Goal: Task Accomplishment & Management: Manage account settings

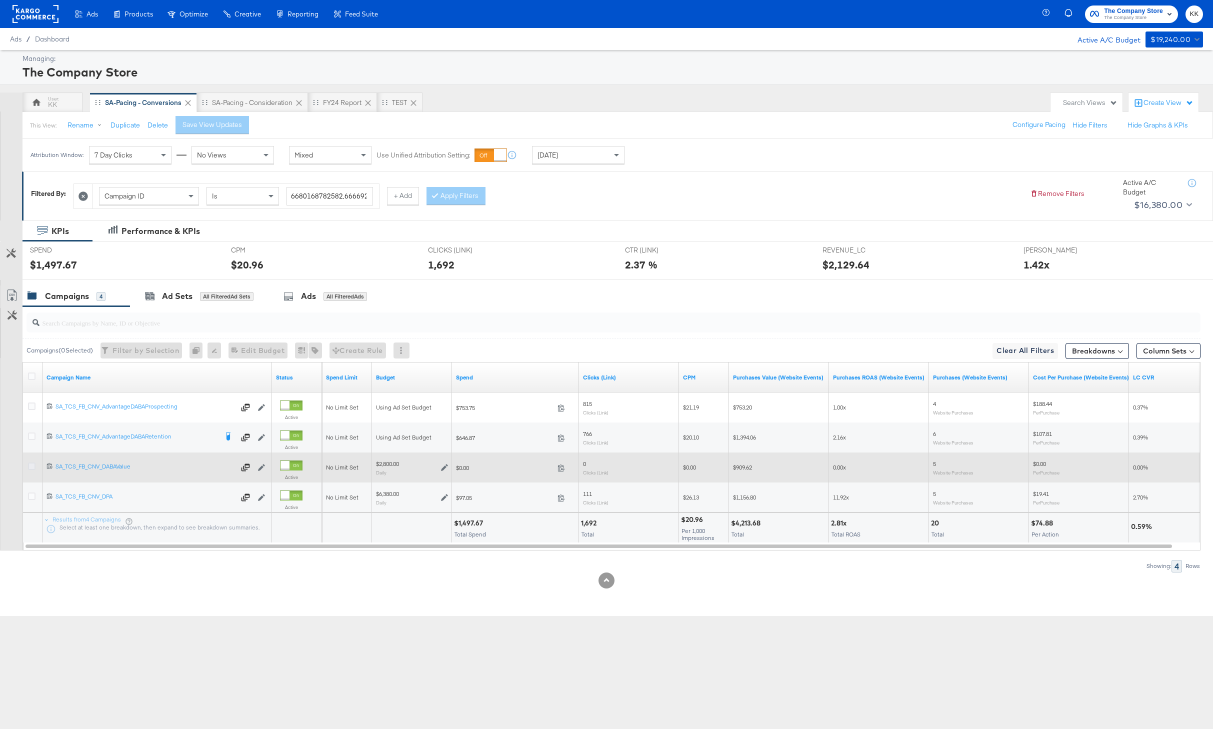
click at [31, 466] on icon at bounding box center [31, 465] width 7 height 7
click at [0, 0] on input "checkbox" at bounding box center [0, 0] width 0 height 0
click at [31, 466] on icon at bounding box center [31, 465] width 7 height 7
click at [0, 0] on input "checkbox" at bounding box center [0, 0] width 0 height 0
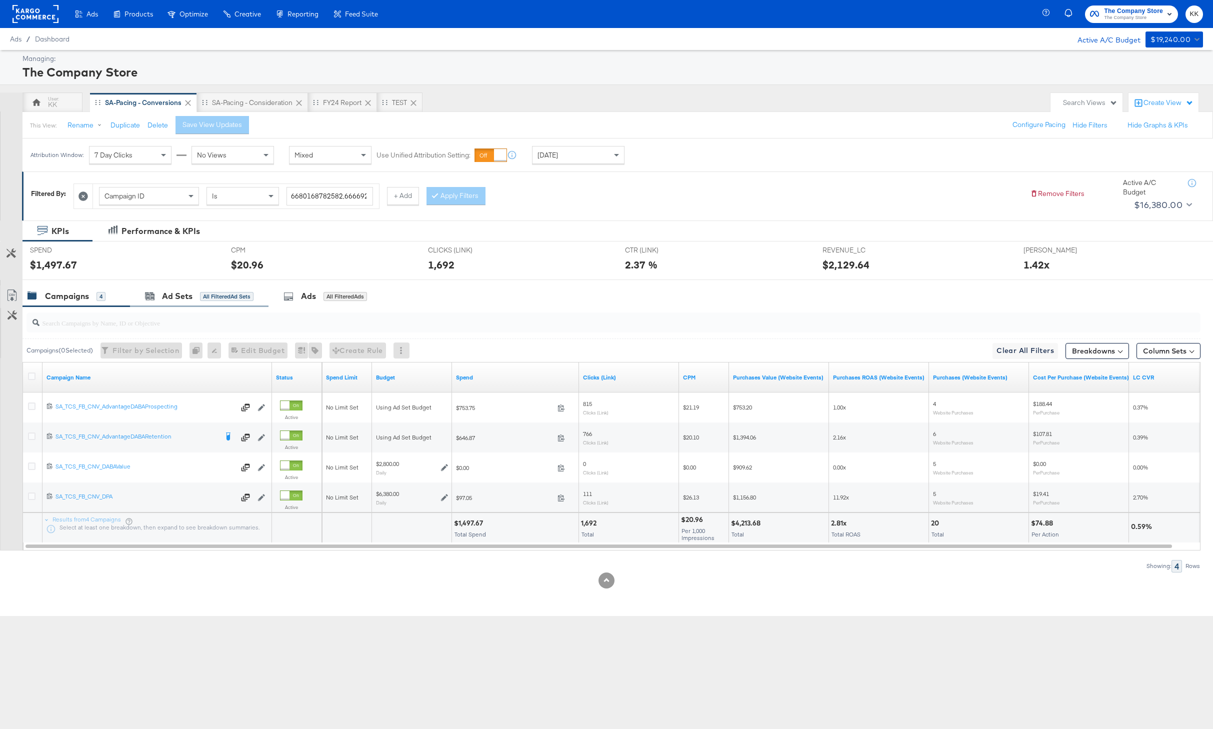
click at [171, 303] on div "Ad Sets All Filtered Ad Sets" at bounding box center [199, 295] width 138 height 21
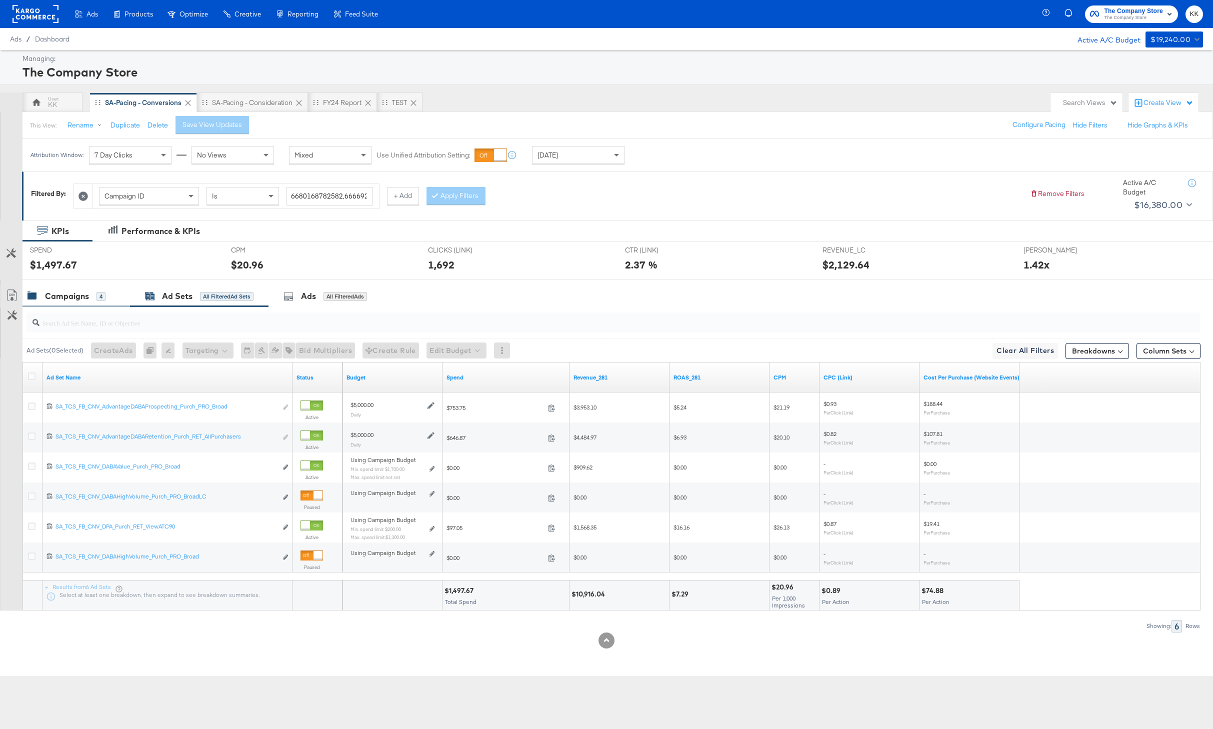
click at [70, 300] on div "Campaigns" at bounding box center [67, 295] width 44 height 11
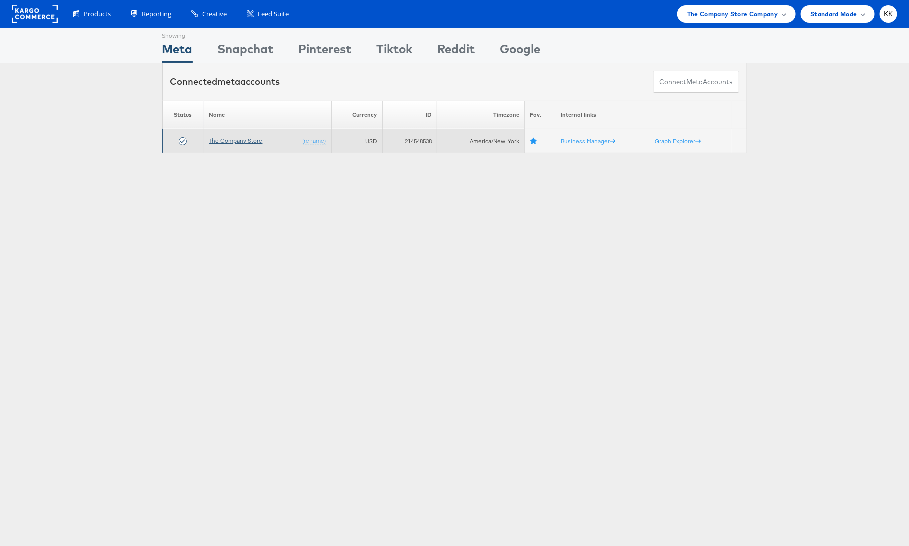
click at [239, 142] on link "The Company Store" at bounding box center [235, 140] width 53 height 7
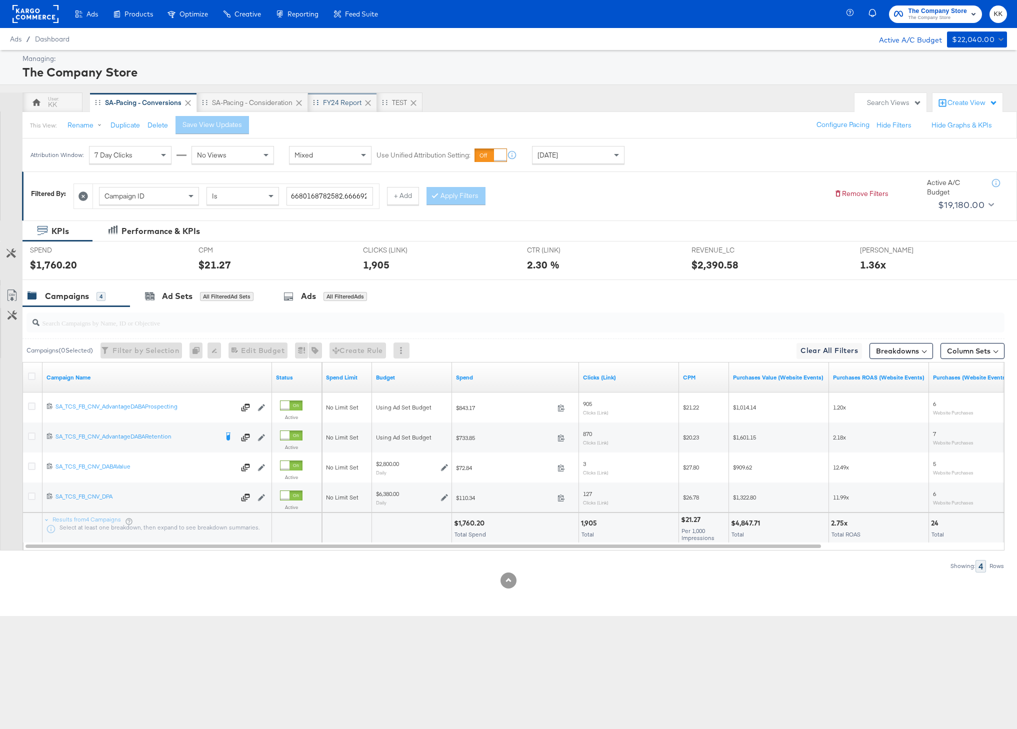
click at [345, 103] on div "FY24 Report" at bounding box center [342, 102] width 38 height 9
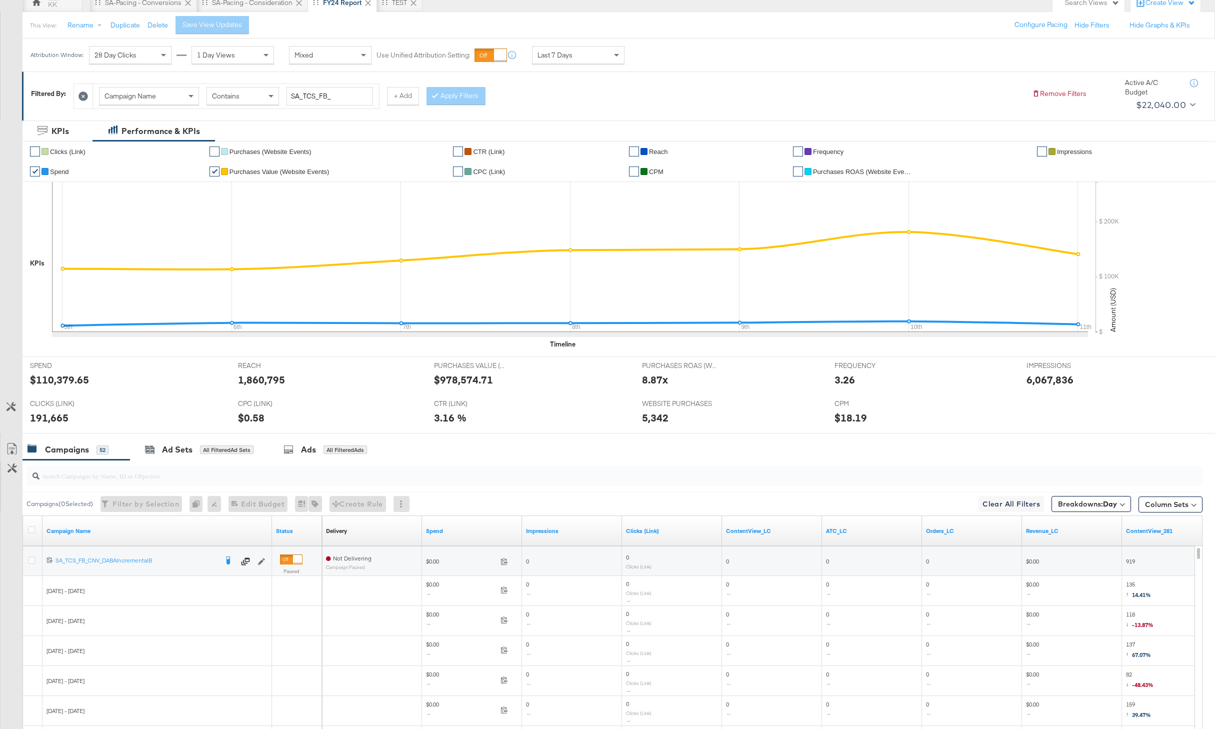
scroll to position [230, 0]
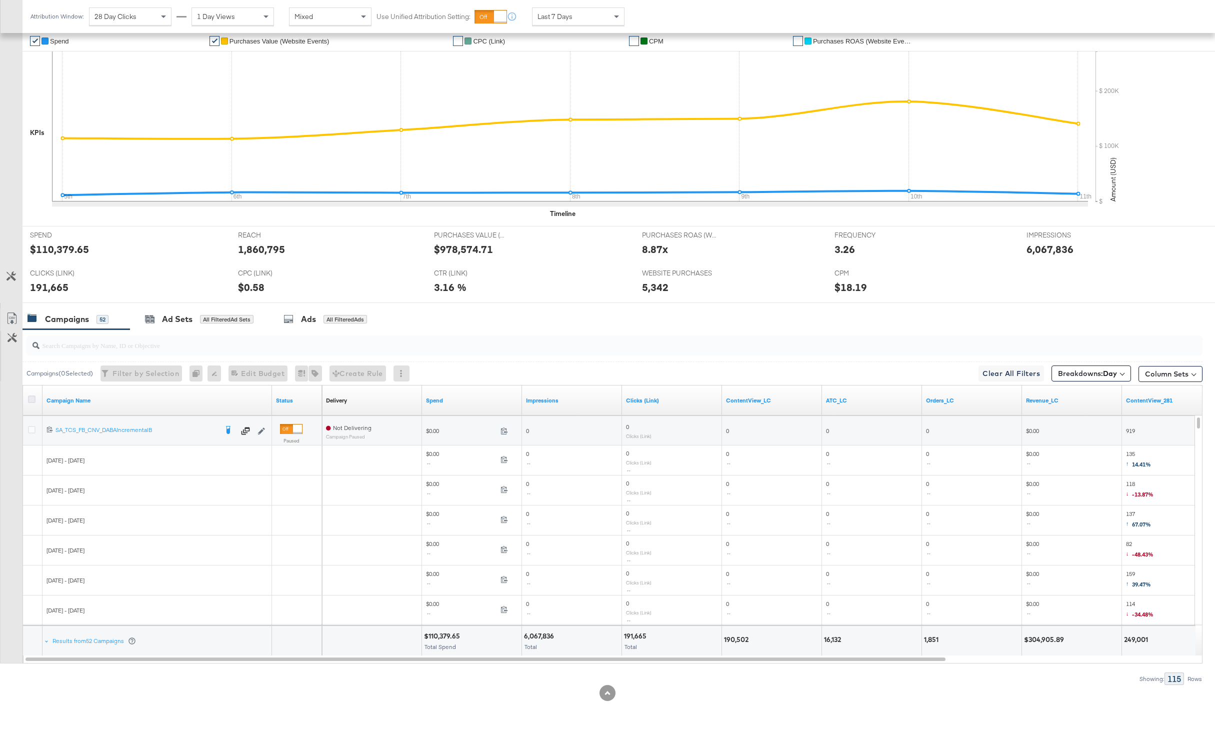
click at [32, 397] on icon at bounding box center [31, 398] width 7 height 7
click at [0, 0] on input "checkbox" at bounding box center [0, 0] width 0 height 0
click at [16, 322] on icon at bounding box center [12, 318] width 12 height 12
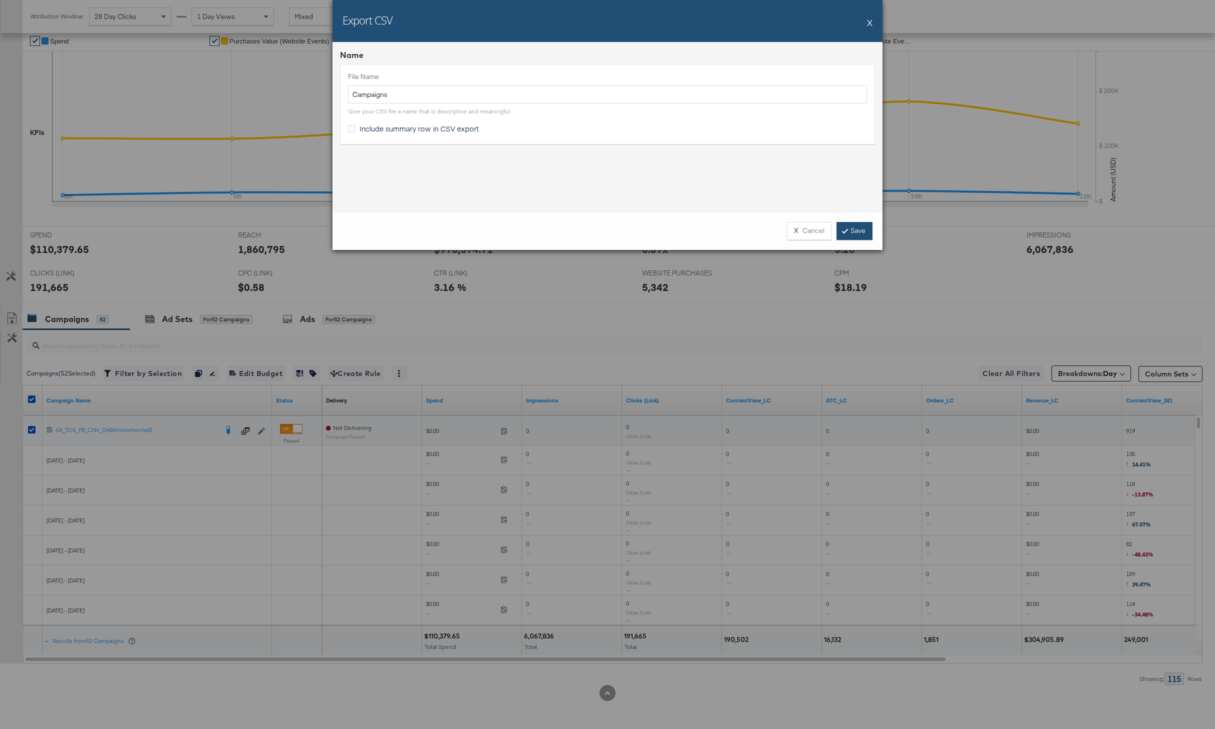
click at [852, 232] on link "Save" at bounding box center [854, 231] width 36 height 18
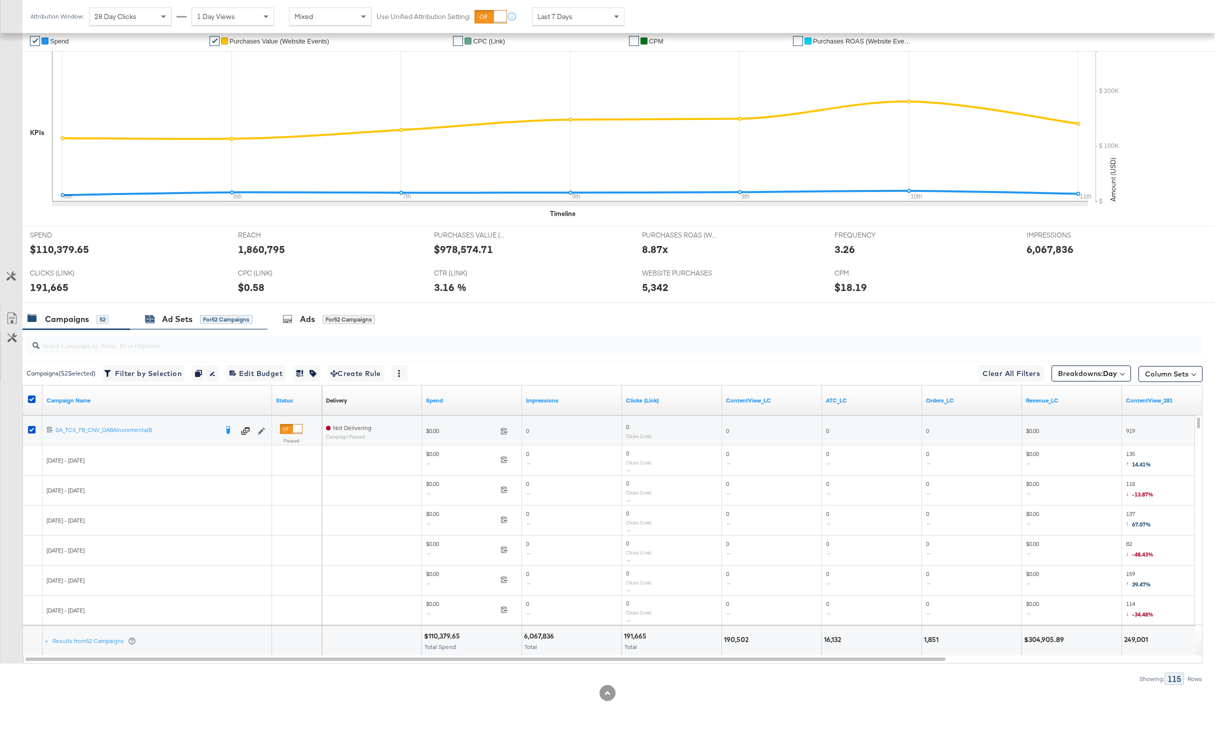
click at [218, 315] on div "for 52 Campaigns" at bounding box center [226, 319] width 52 height 9
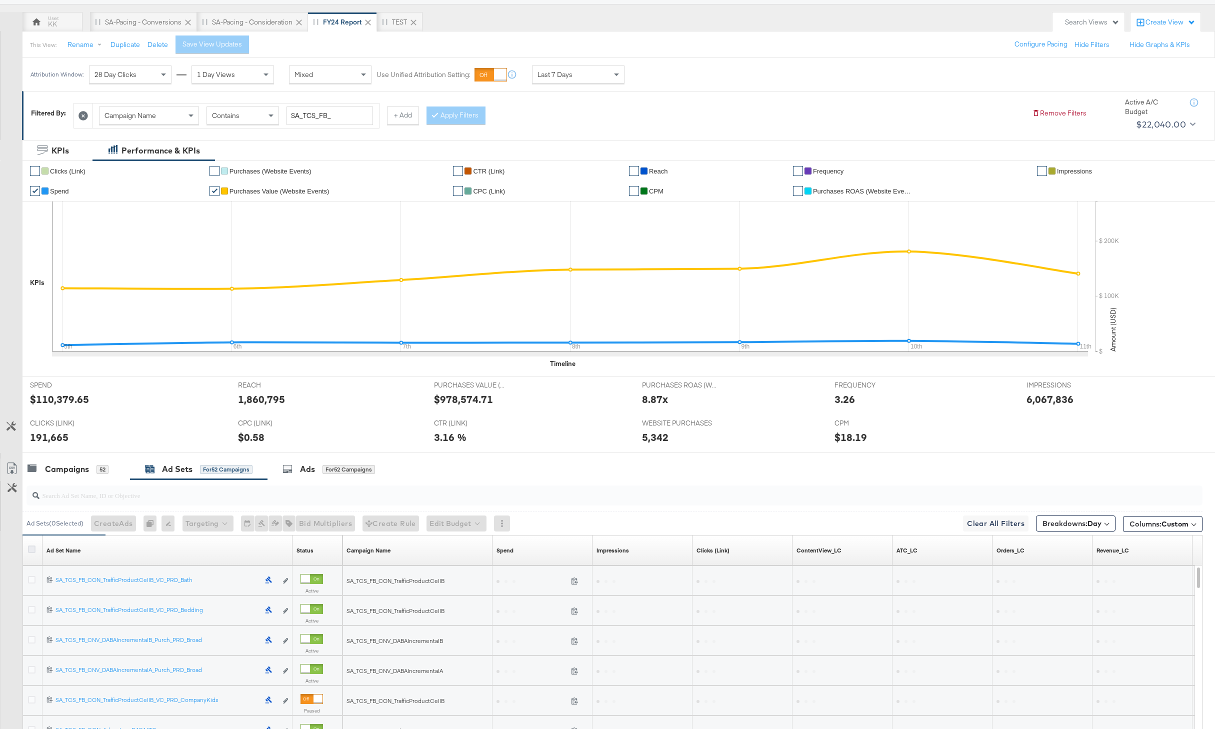
click at [29, 547] on icon at bounding box center [31, 548] width 7 height 7
click at [0, 0] on input "checkbox" at bounding box center [0, 0] width 0 height 0
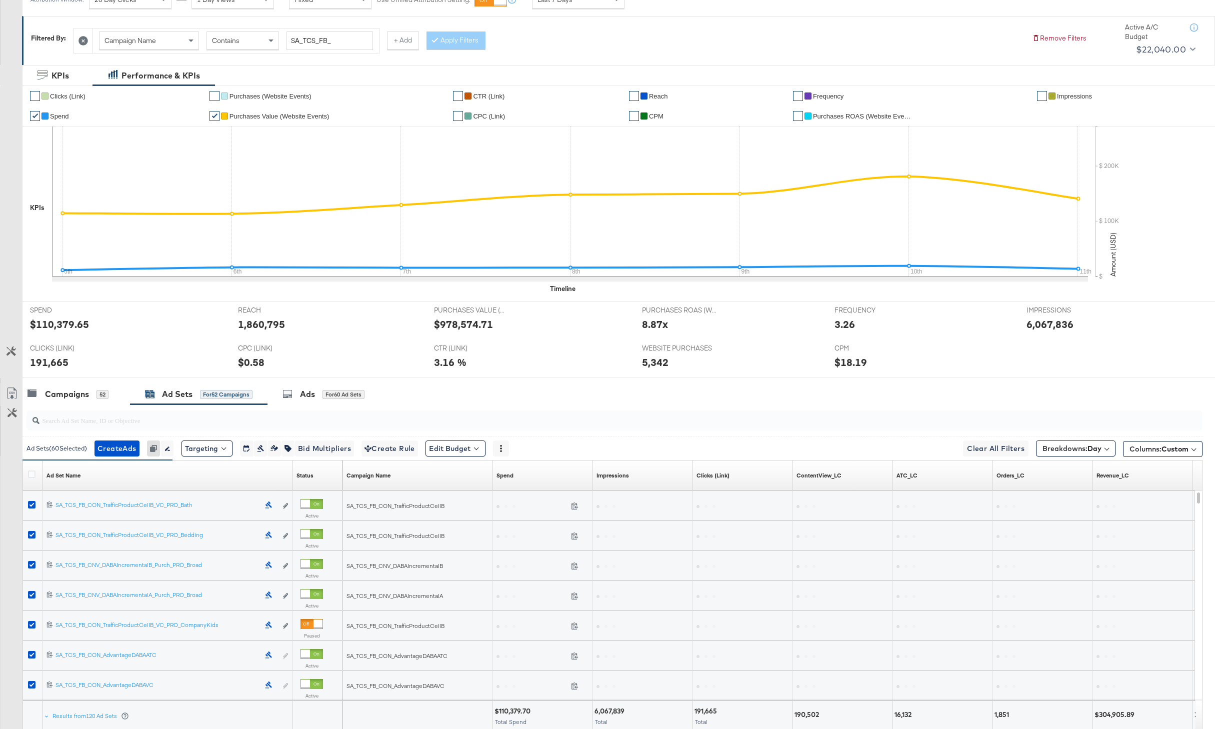
scroll to position [205, 0]
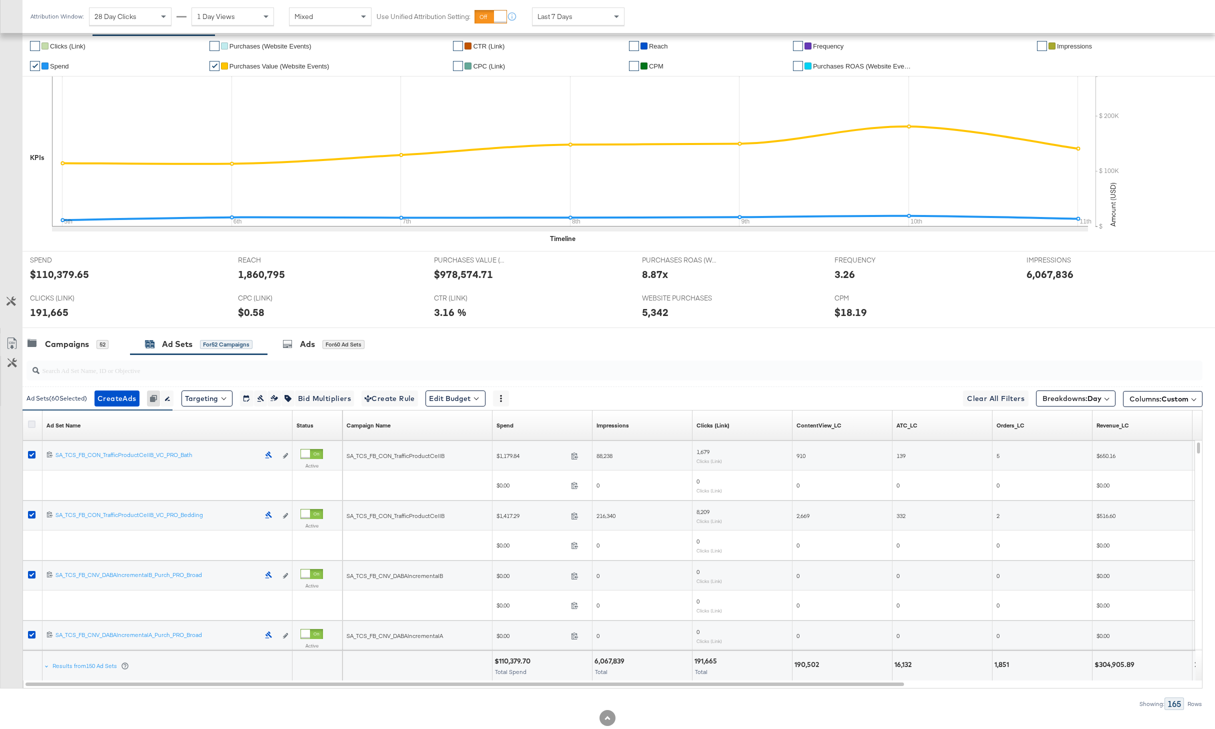
click at [32, 424] on icon at bounding box center [31, 423] width 7 height 7
click at [0, 0] on input "checkbox" at bounding box center [0, 0] width 0 height 0
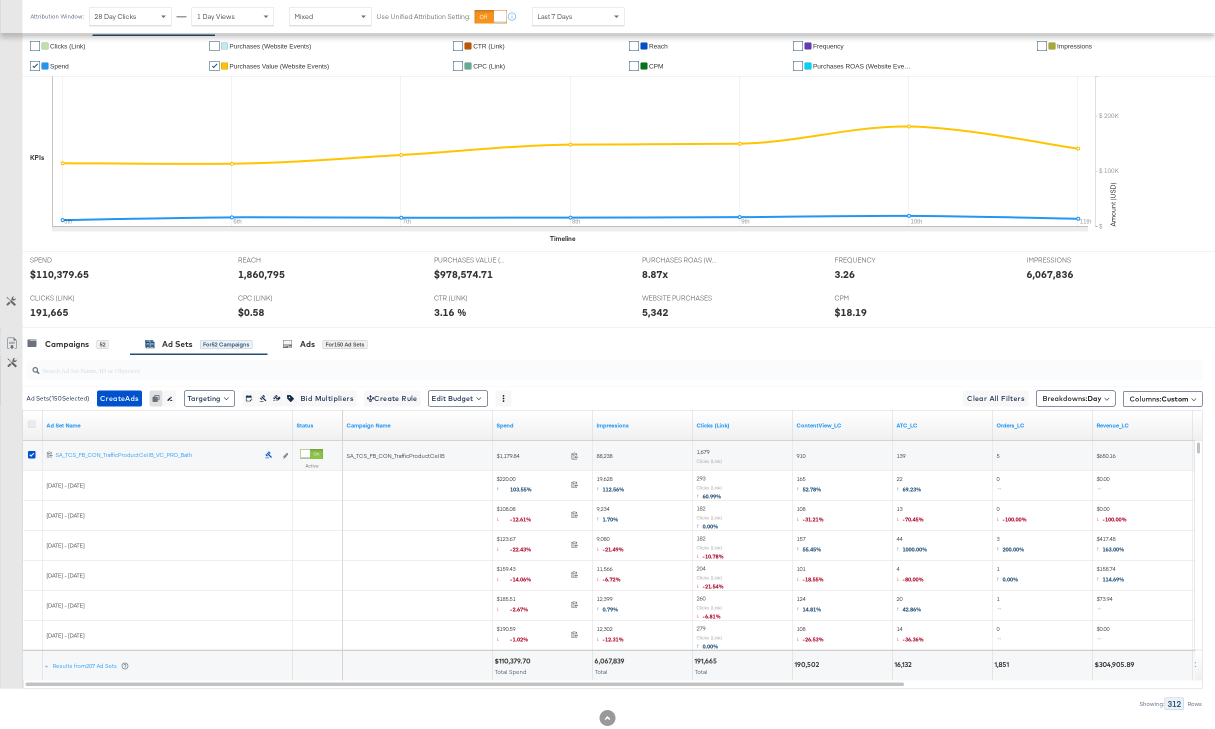
click at [30, 423] on icon at bounding box center [31, 423] width 7 height 7
click at [0, 0] on input "checkbox" at bounding box center [0, 0] width 0 height 0
click at [9, 343] on icon at bounding box center [11, 344] width 6 height 7
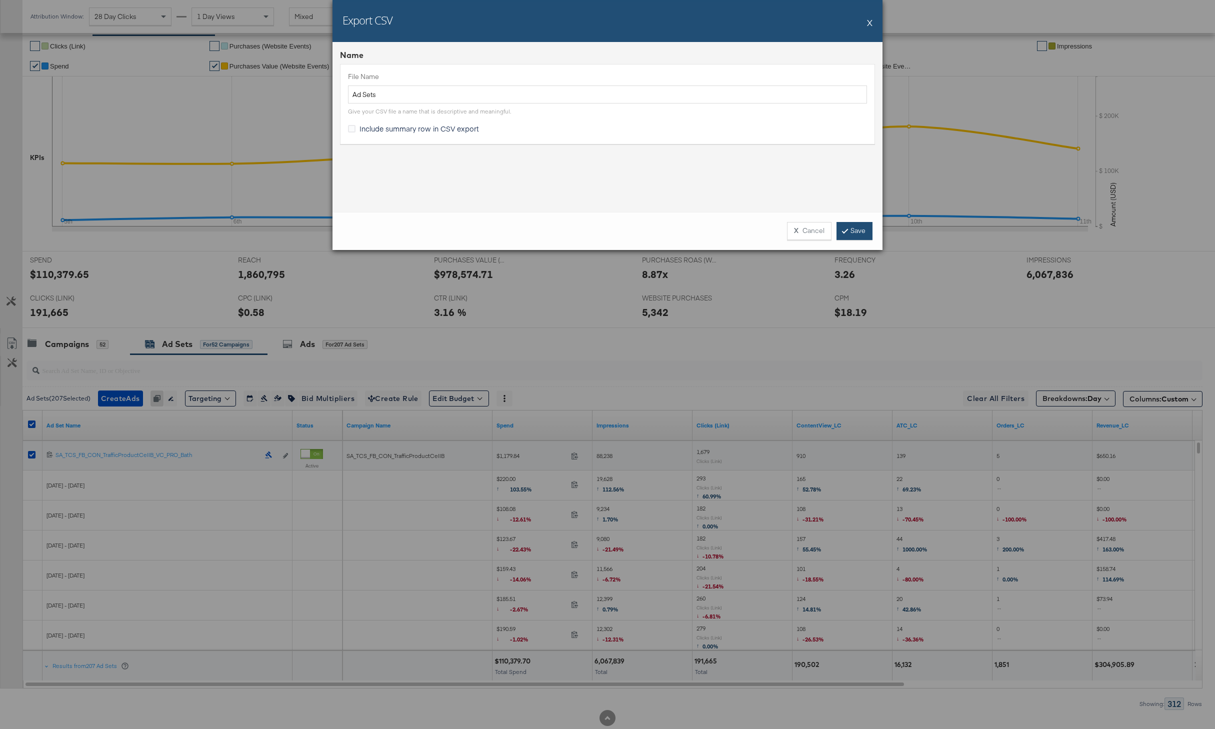
click at [848, 233] on link "Save" at bounding box center [854, 231] width 36 height 18
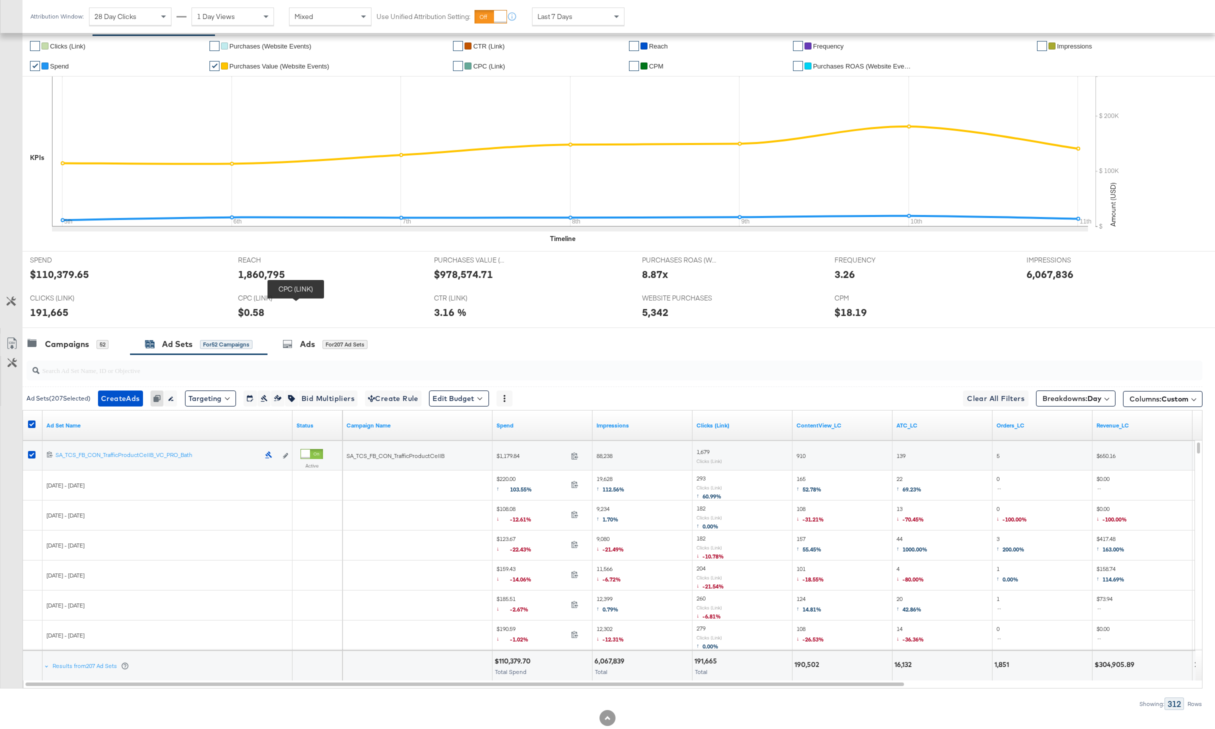
scroll to position [0, 0]
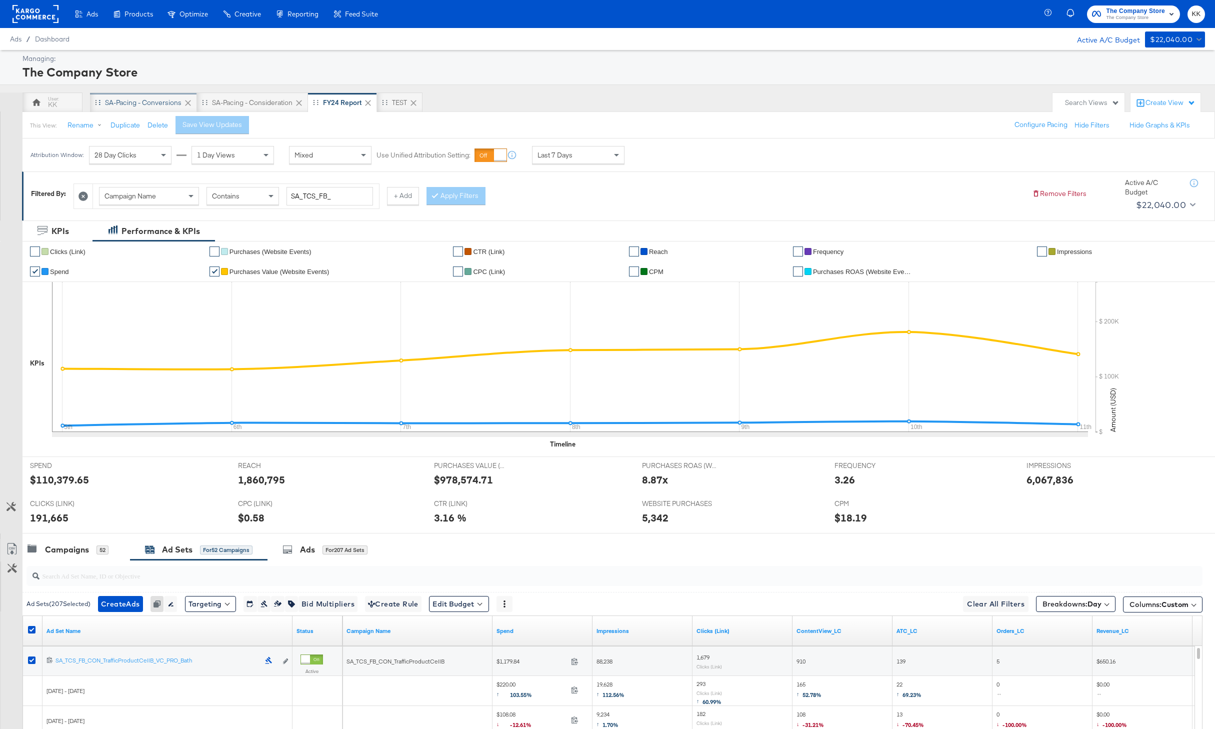
click at [118, 98] on div "SA-Pacing - Conversions" at bounding box center [143, 102] width 76 height 9
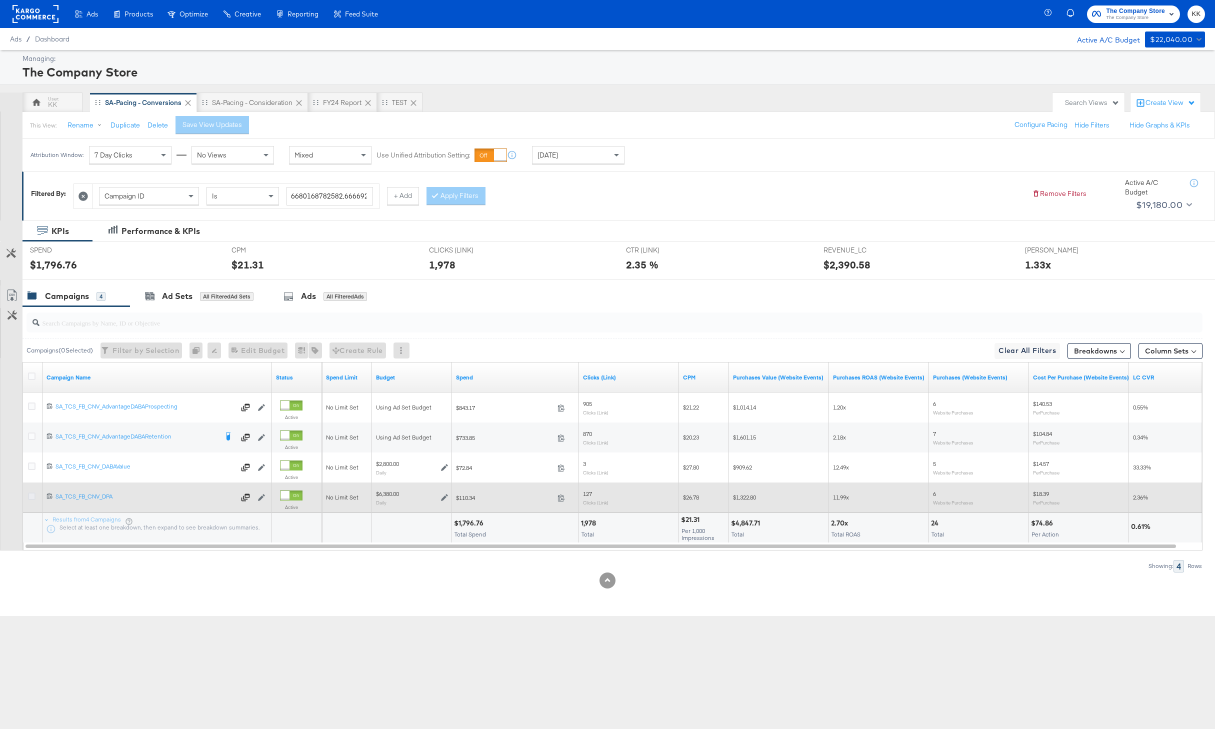
click at [33, 496] on icon at bounding box center [31, 495] width 7 height 7
click at [0, 0] on input "checkbox" at bounding box center [0, 0] width 0 height 0
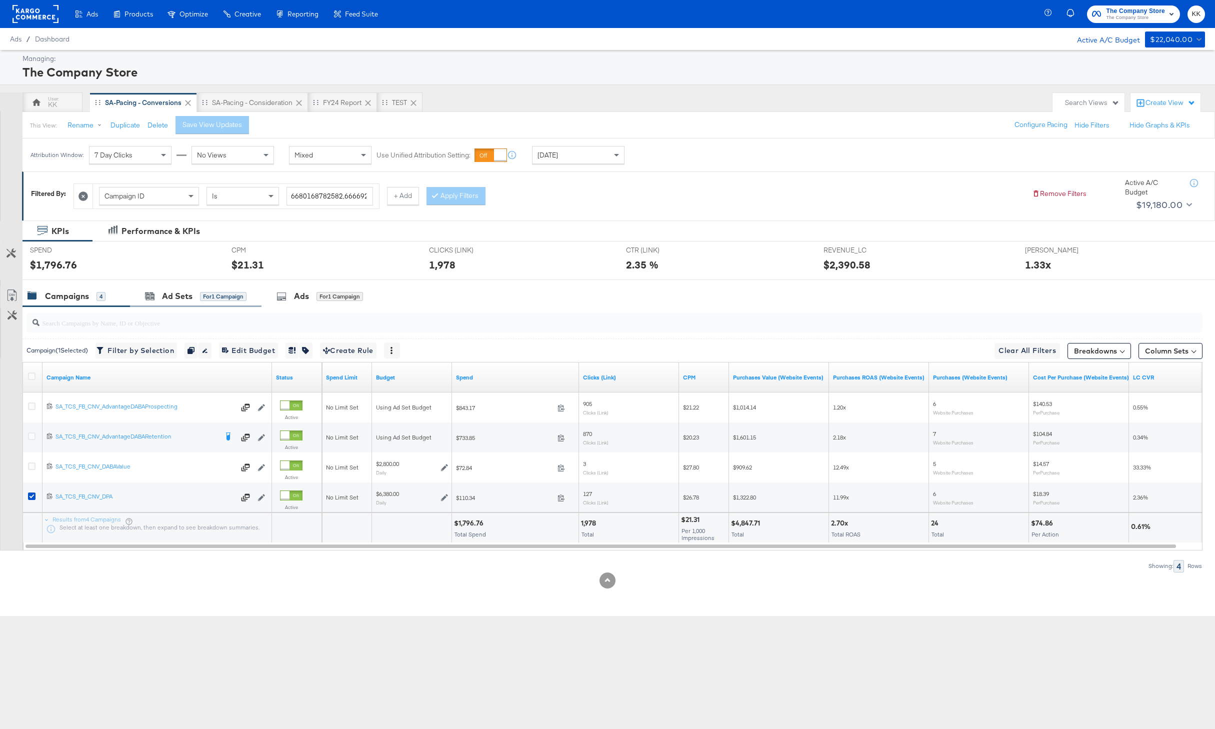
click at [219, 289] on div "Ad Sets for 1 Campaign" at bounding box center [195, 295] width 131 height 21
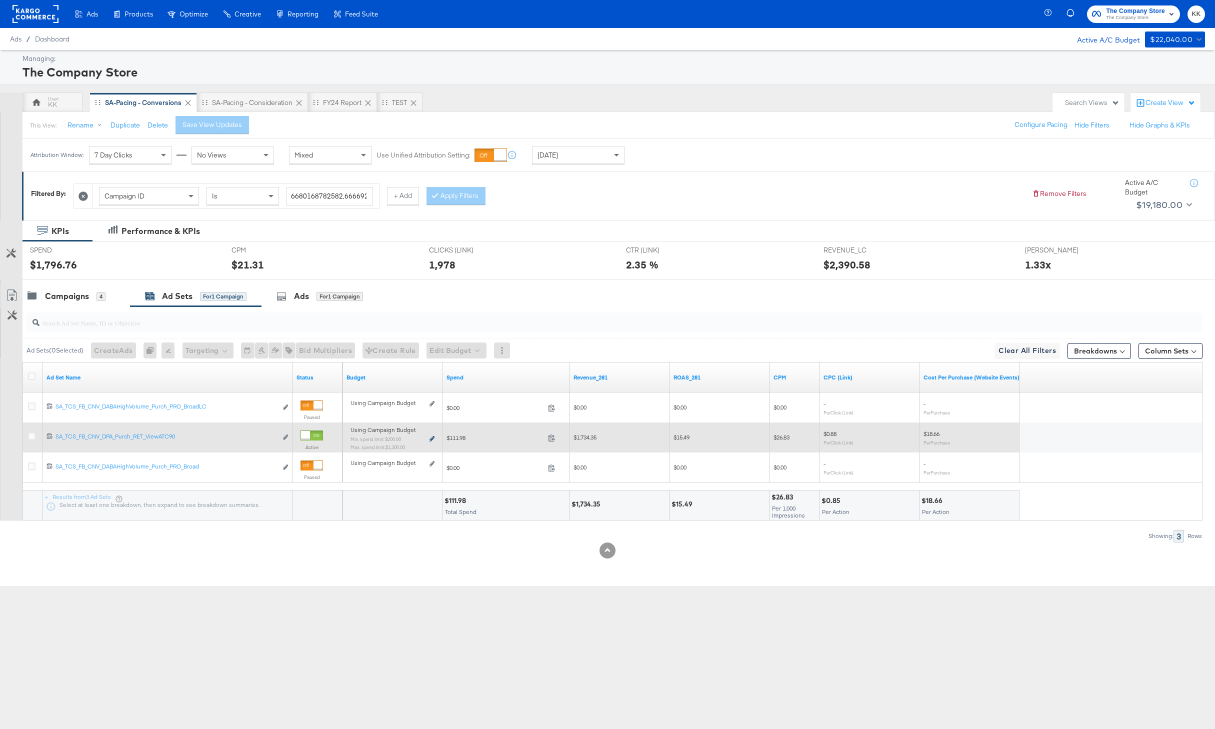
click at [431, 437] on icon at bounding box center [431, 438] width 5 height 5
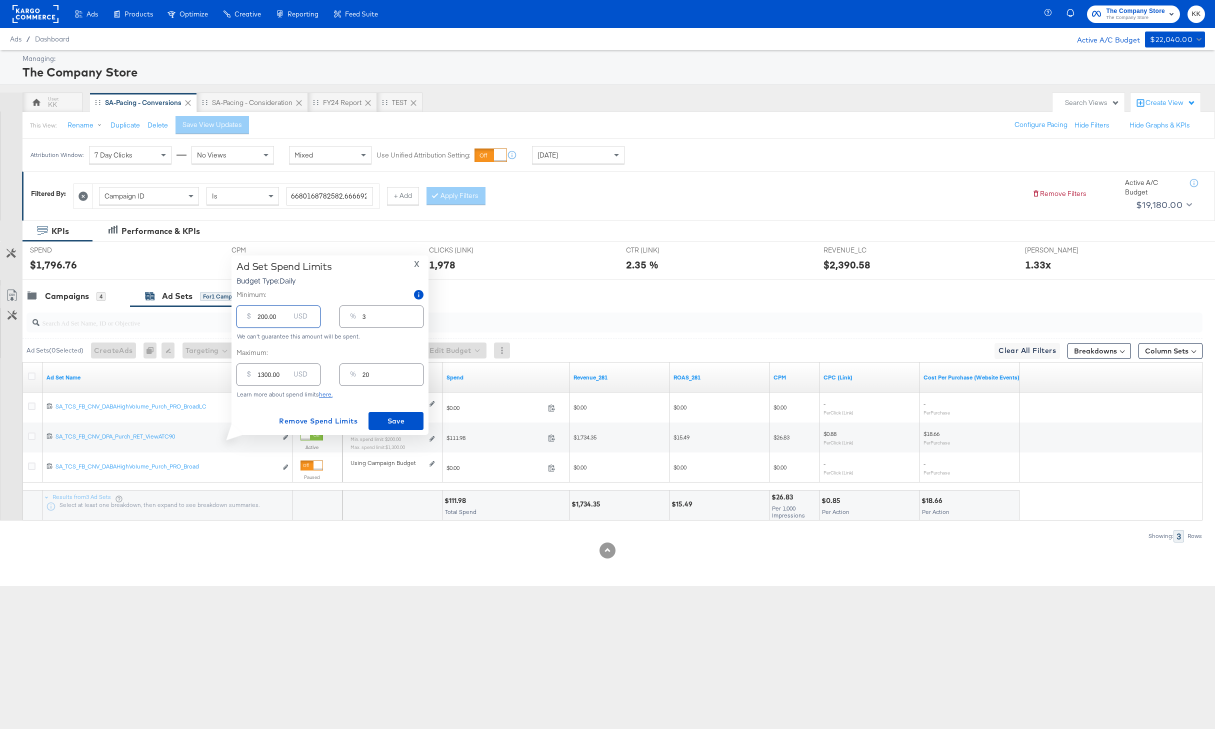
click at [265, 314] on input "200.00" at bounding box center [273, 312] width 32 height 21
drag, startPoint x: 265, startPoint y: 374, endPoint x: 246, endPoint y: 374, distance: 19.0
click at [246, 374] on div "$ 1300.00 USD" at bounding box center [278, 374] width 84 height 22
type input "200.00"
type input "3"
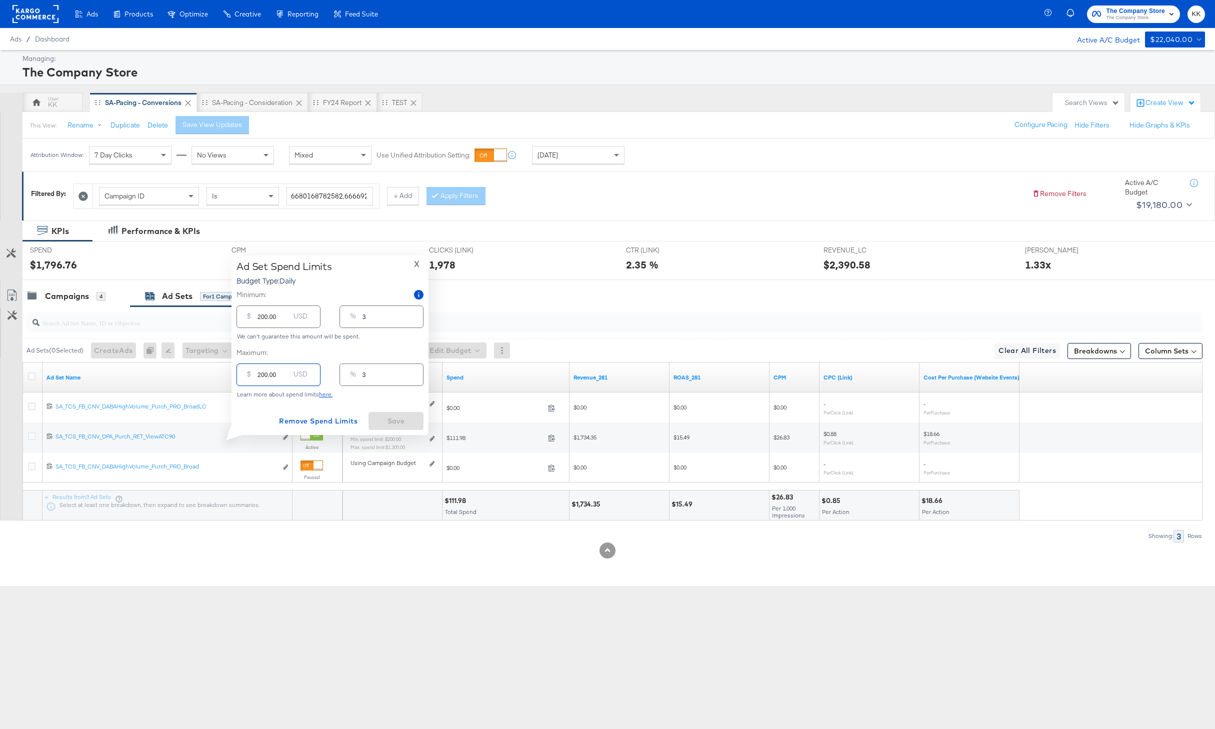
type input "2500.00"
type input "39"
type input "2500.00"
click at [261, 318] on input "200.00" at bounding box center [273, 312] width 32 height 21
type input "00.00"
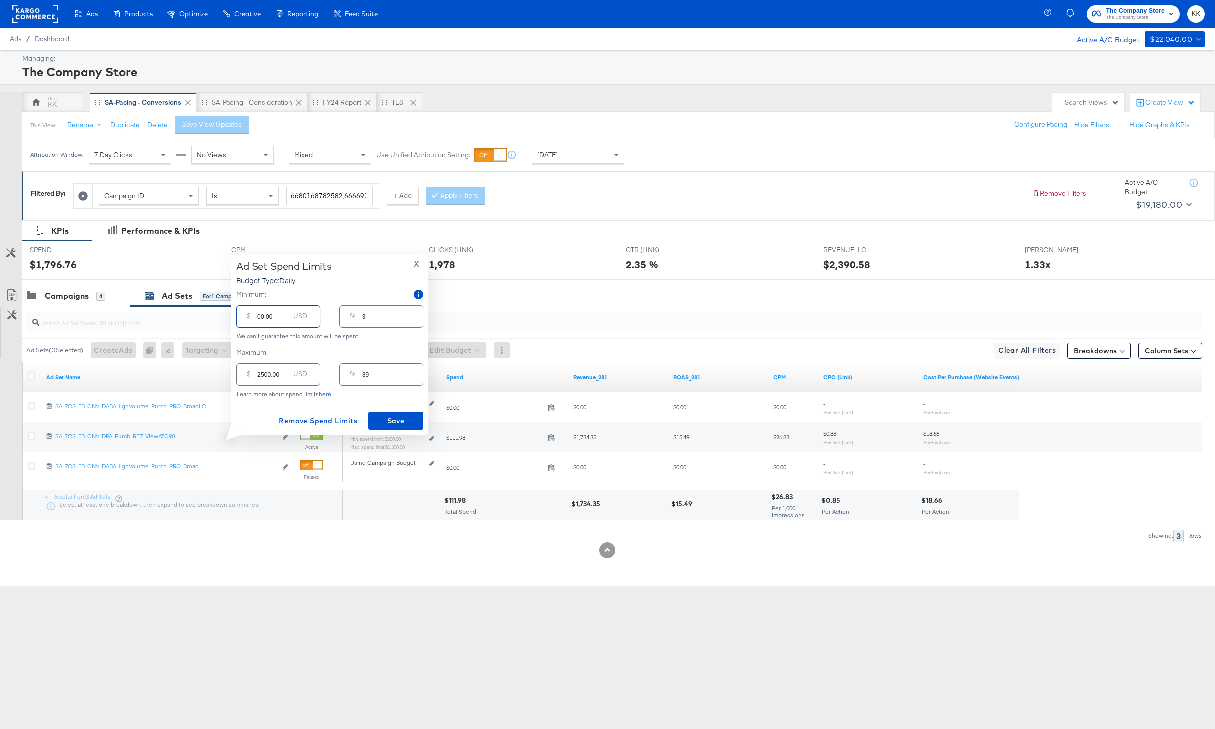
type input "0"
type input "100.00"
type input "2"
type input "1800.00"
type input "28"
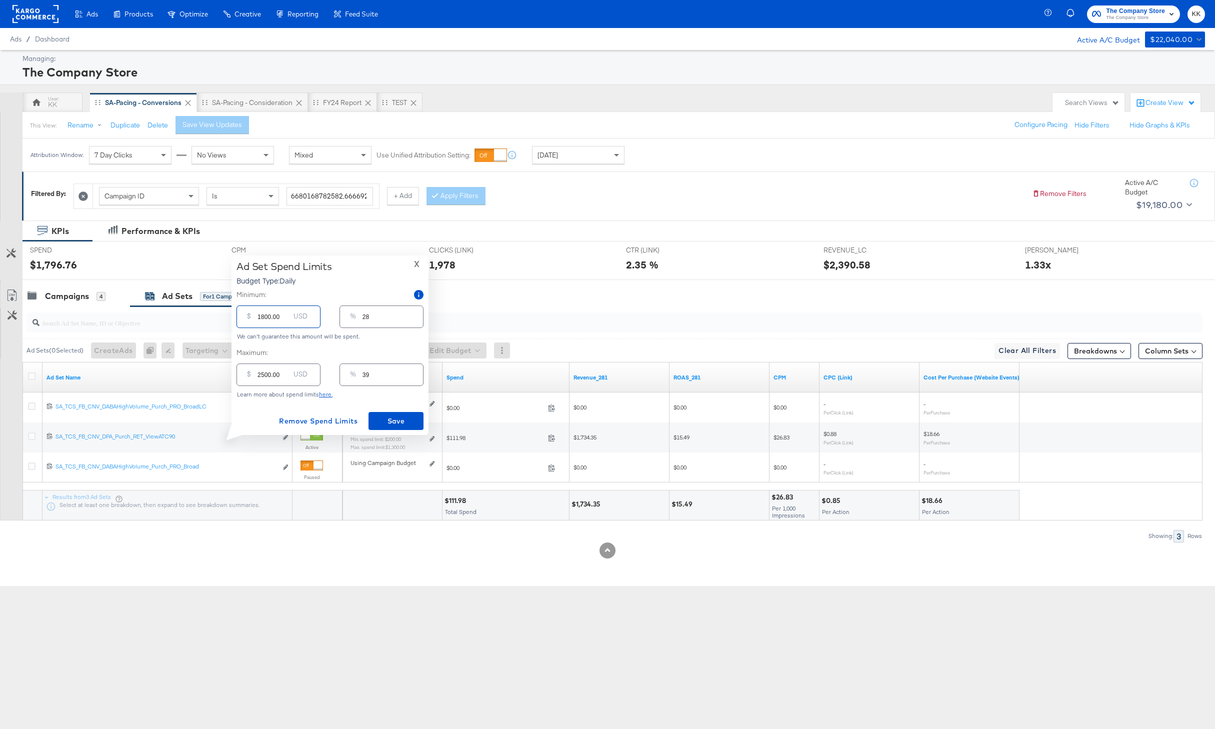
type input "1800.00"
click at [397, 431] on div "Ad Set Spend Limits Budget Type: Daily X Minimum: $ 1800.00 USD % 28 We can't g…" at bounding box center [329, 344] width 197 height 179
click at [402, 421] on span "Save" at bounding box center [395, 421] width 47 height 12
click at [1008, 658] on p "An unexpected error has occurred. Please retry your request later." at bounding box center [1090, 657] width 204 height 20
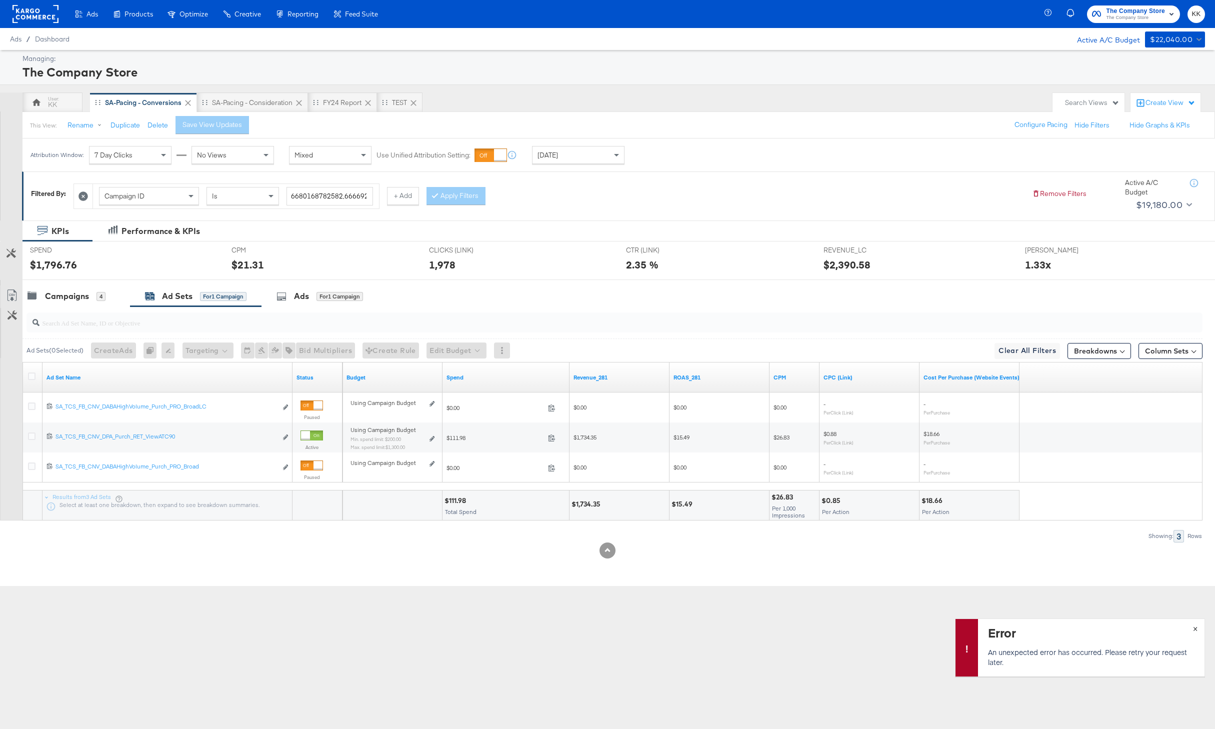
click at [1196, 630] on span "×" at bounding box center [1195, 627] width 4 height 11
